Goal: Information Seeking & Learning: Learn about a topic

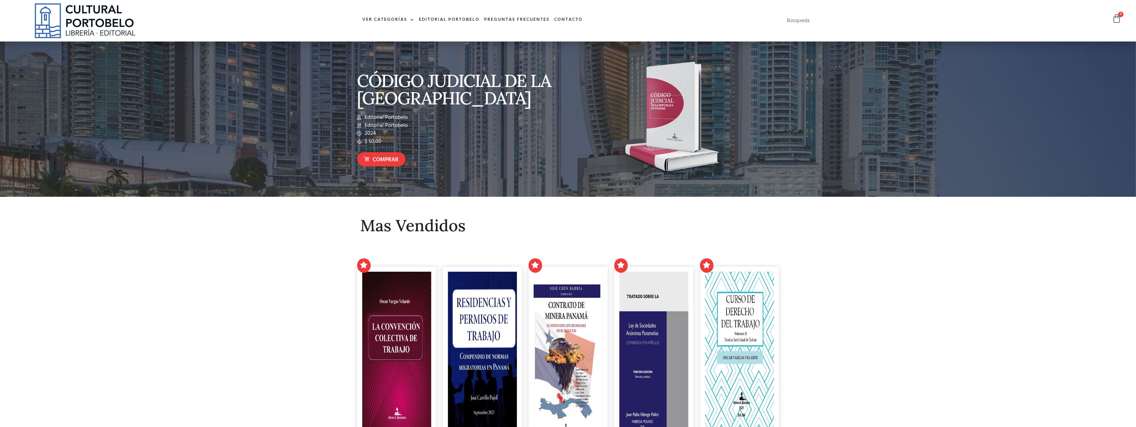
click at [813, 22] on input "text" at bounding box center [916, 21] width 271 height 14
type input "CASACIÓN"
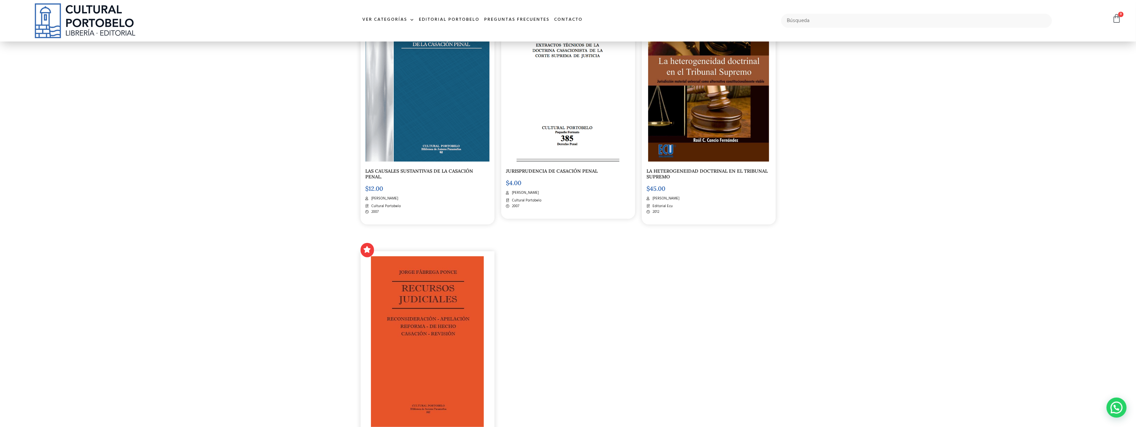
scroll to position [848, 0]
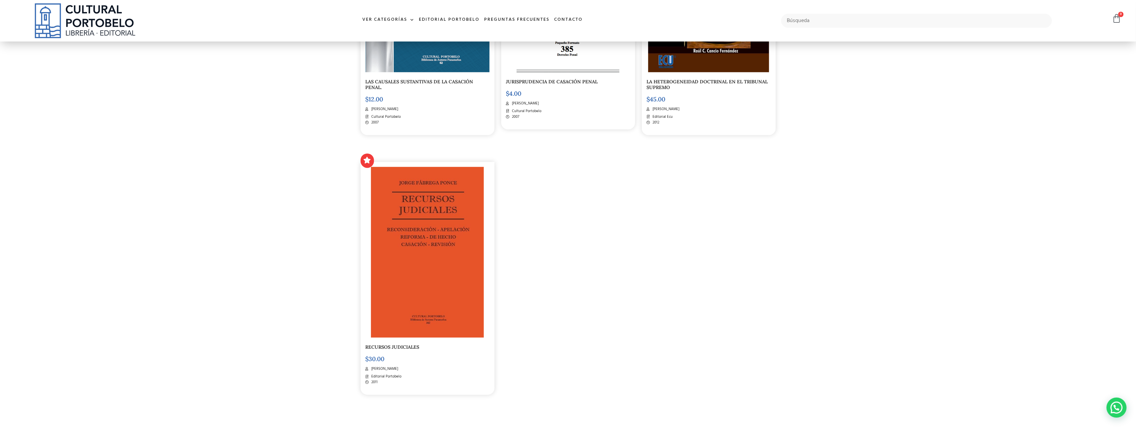
click at [419, 322] on img at bounding box center [427, 252] width 112 height 171
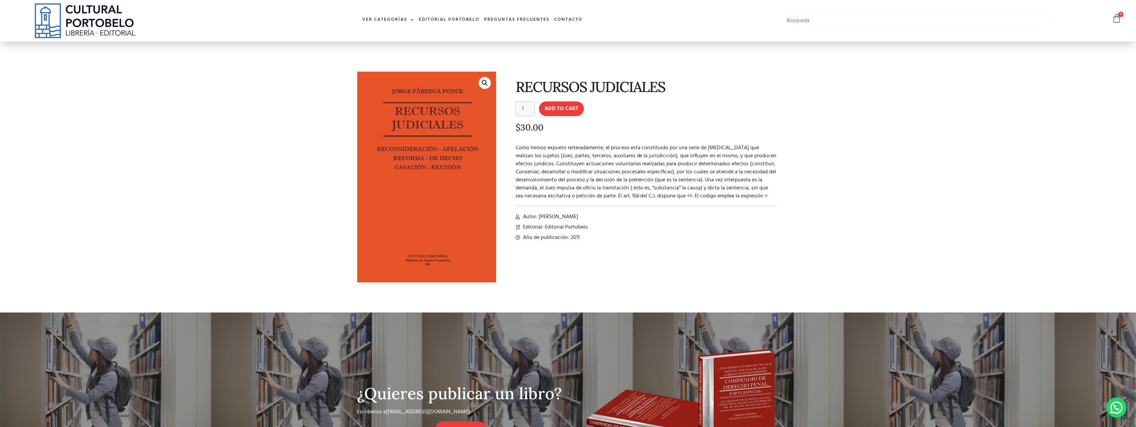
click at [839, 27] on input "text" at bounding box center [916, 21] width 271 height 14
click at [797, 22] on input "recuros" at bounding box center [916, 21] width 271 height 14
type input "recur"
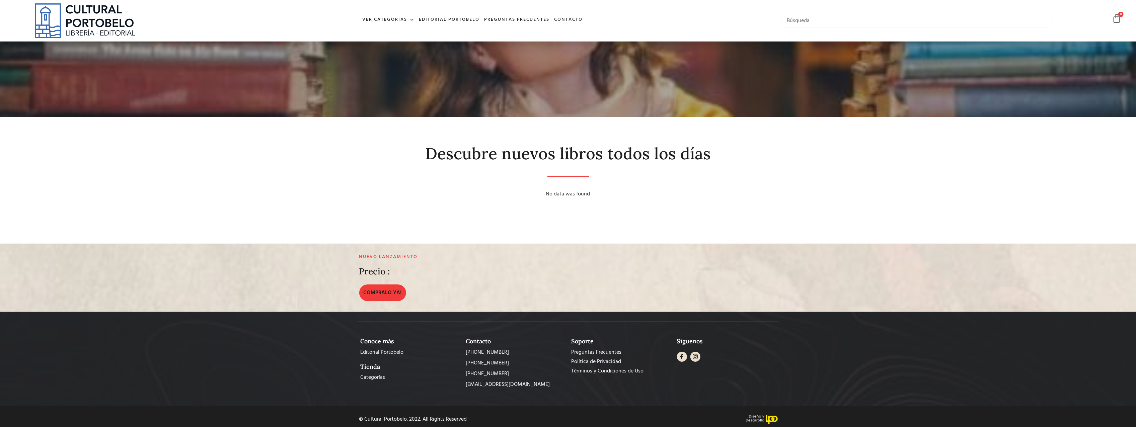
click at [797, 22] on input "text" at bounding box center [916, 21] width 271 height 14
type input "r"
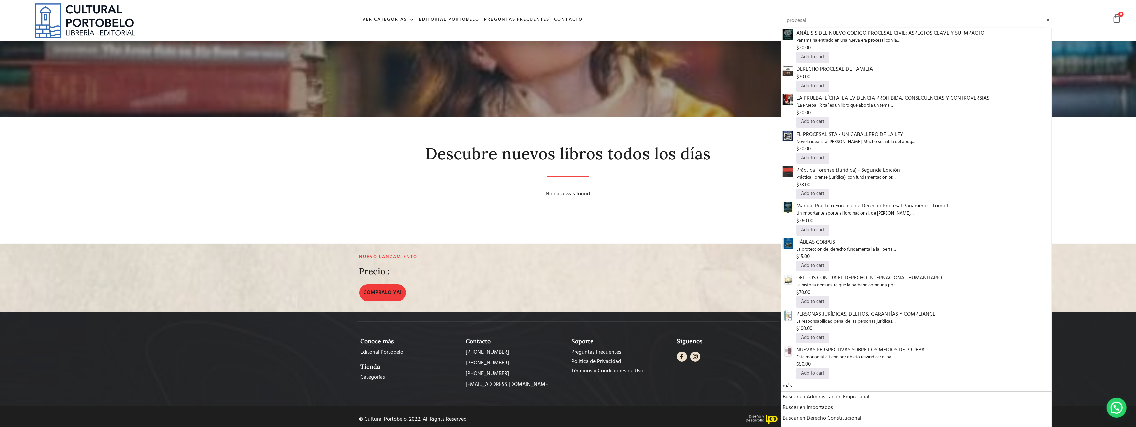
type input "procesal"
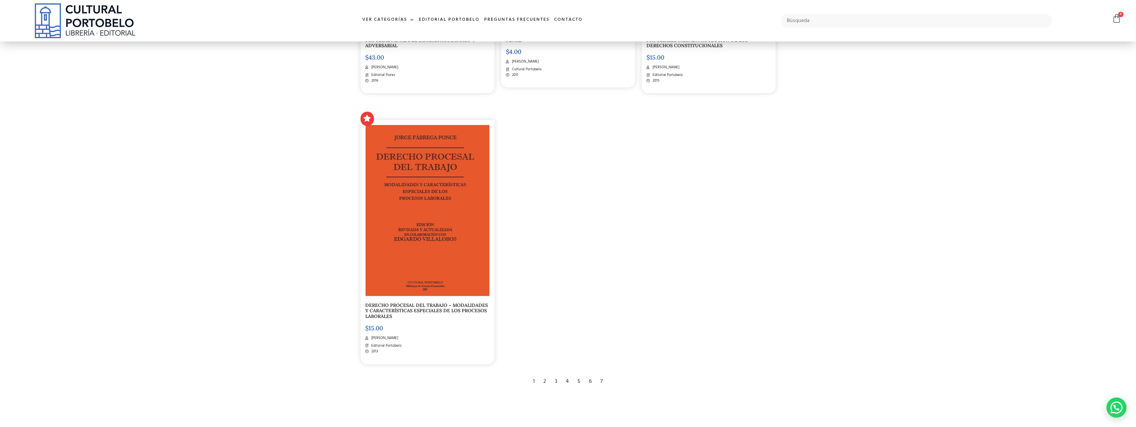
scroll to position [1473, 0]
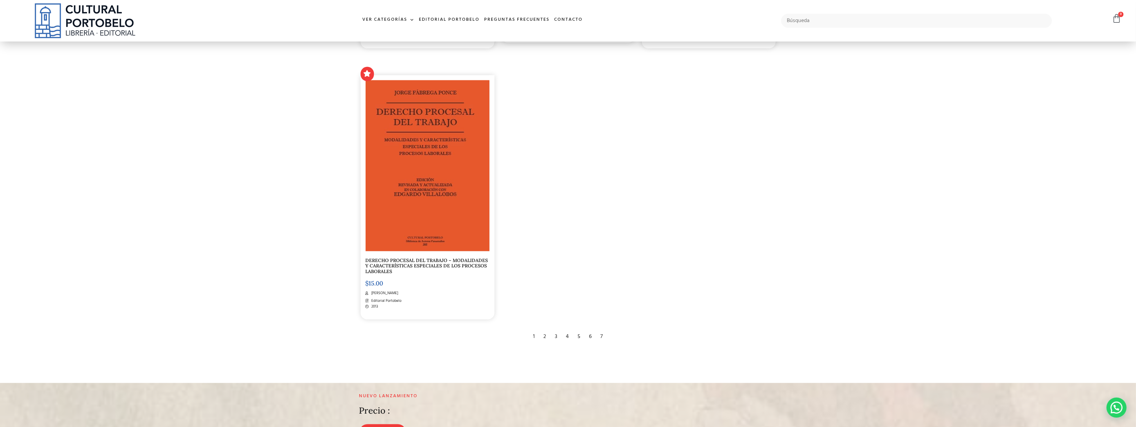
click at [545, 335] on div "2" at bounding box center [544, 337] width 9 height 15
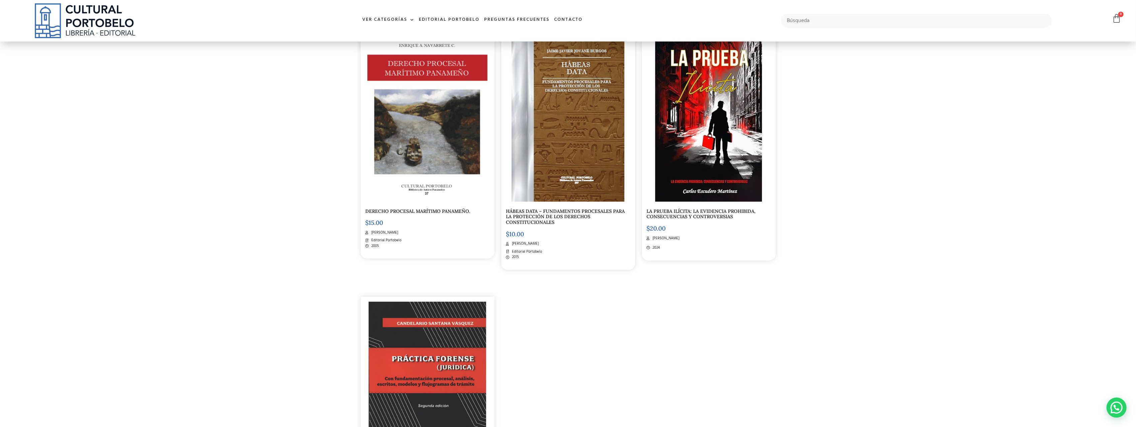
scroll to position [1428, 0]
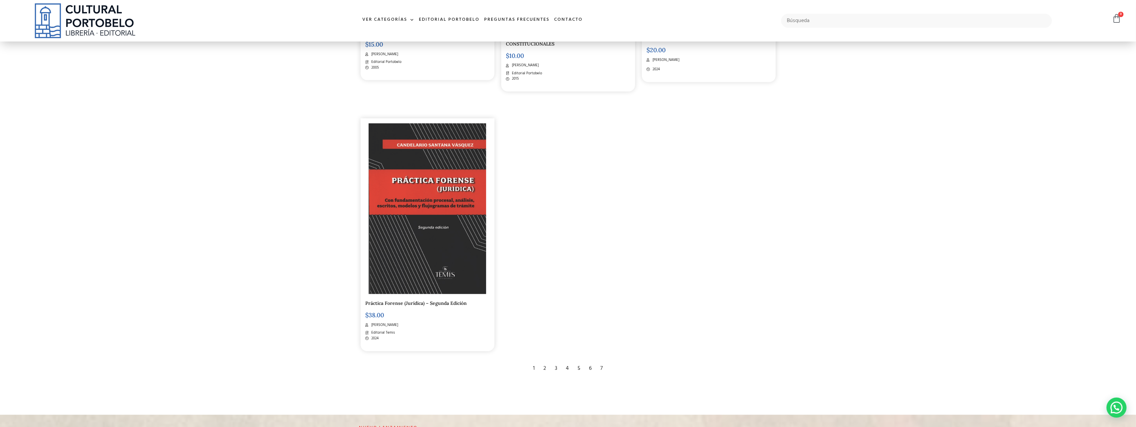
click at [556, 370] on div "3" at bounding box center [556, 368] width 9 height 15
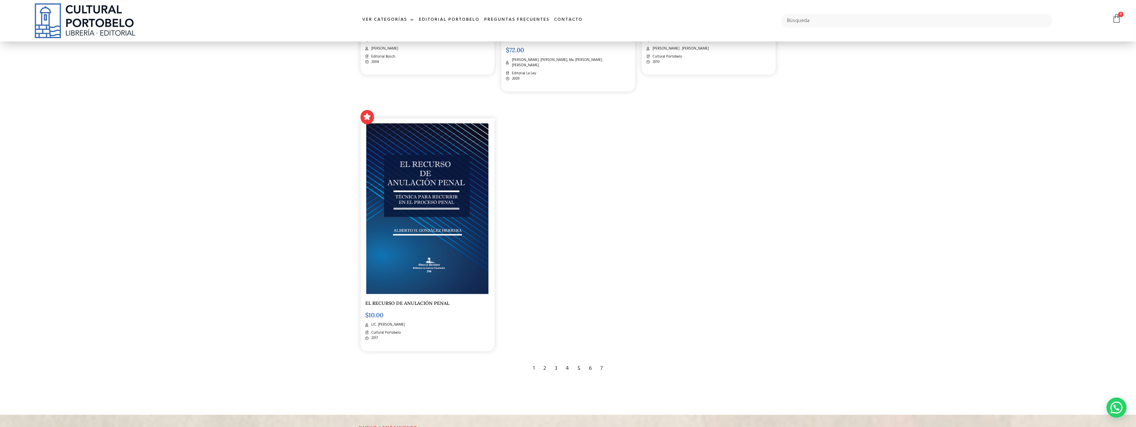
scroll to position [1473, 0]
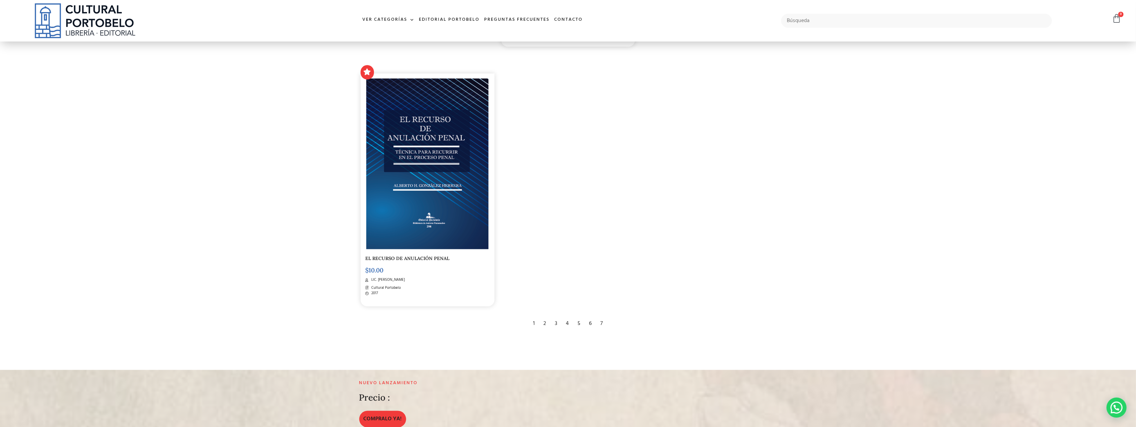
click at [567, 319] on div "4" at bounding box center [568, 324] width 10 height 15
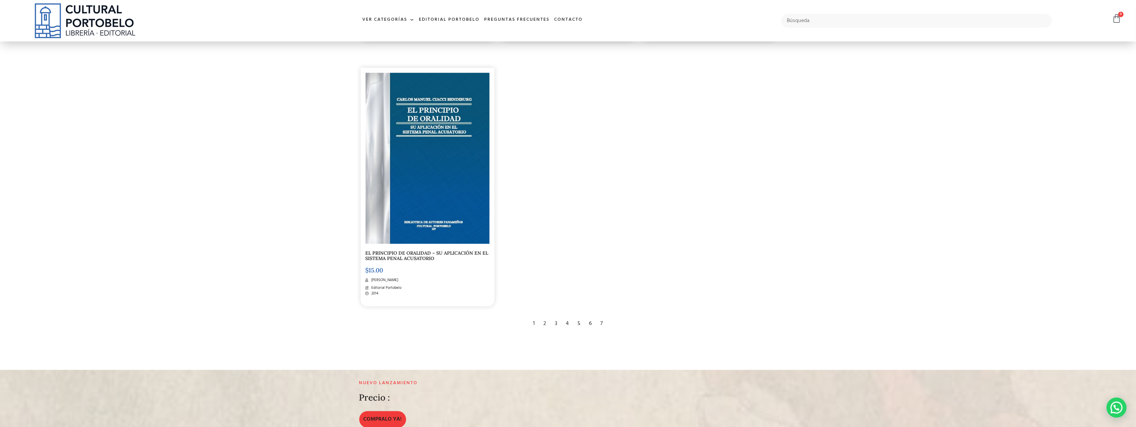
scroll to position [1517, 0]
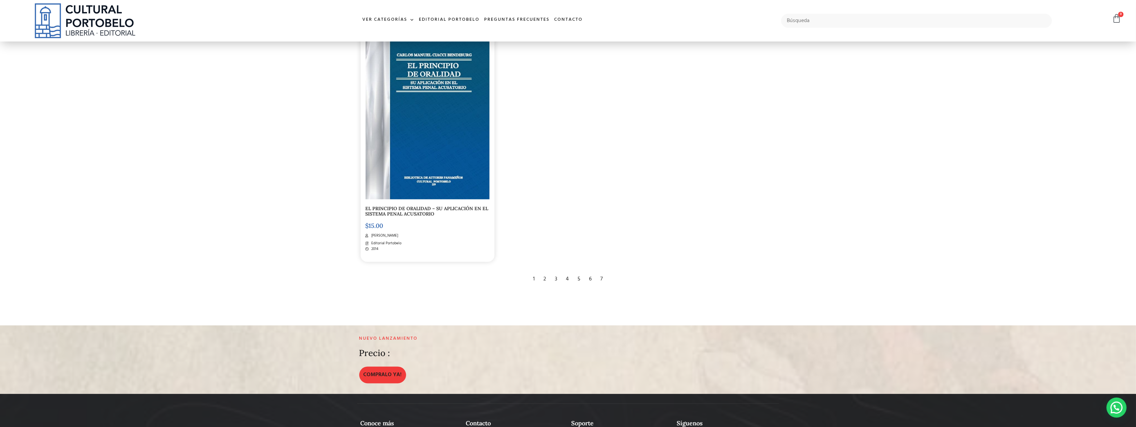
click at [605, 277] on div "7" at bounding box center [601, 279] width 9 height 15
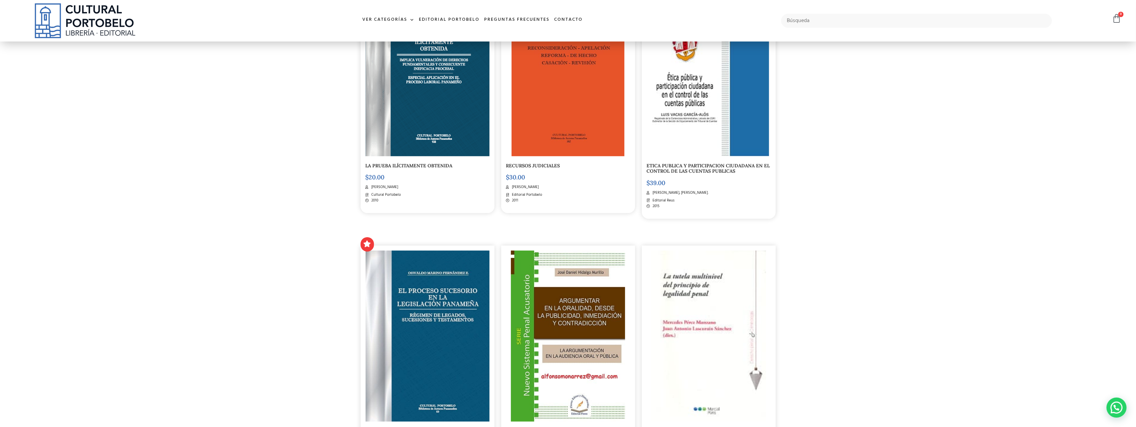
scroll to position [937, 0]
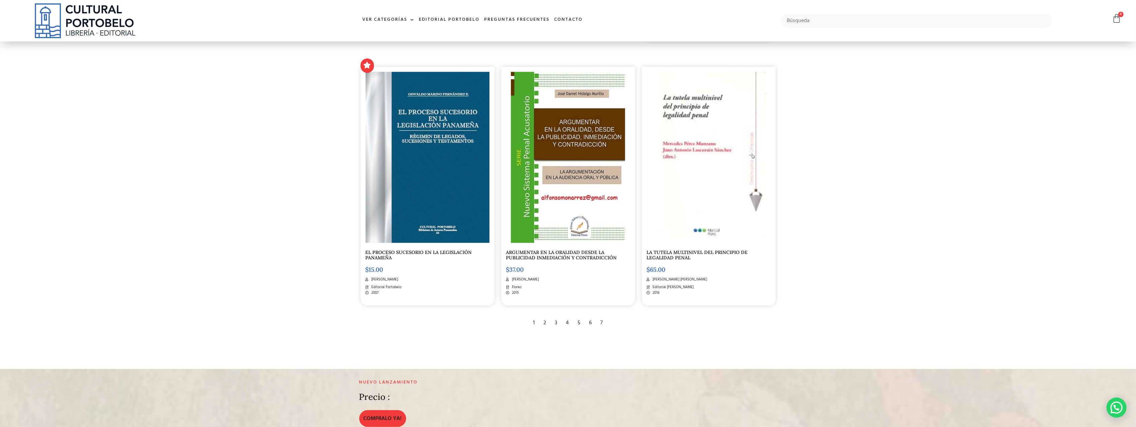
click at [591, 323] on div "6" at bounding box center [590, 323] width 9 height 15
